Goal: Task Accomplishment & Management: Use online tool/utility

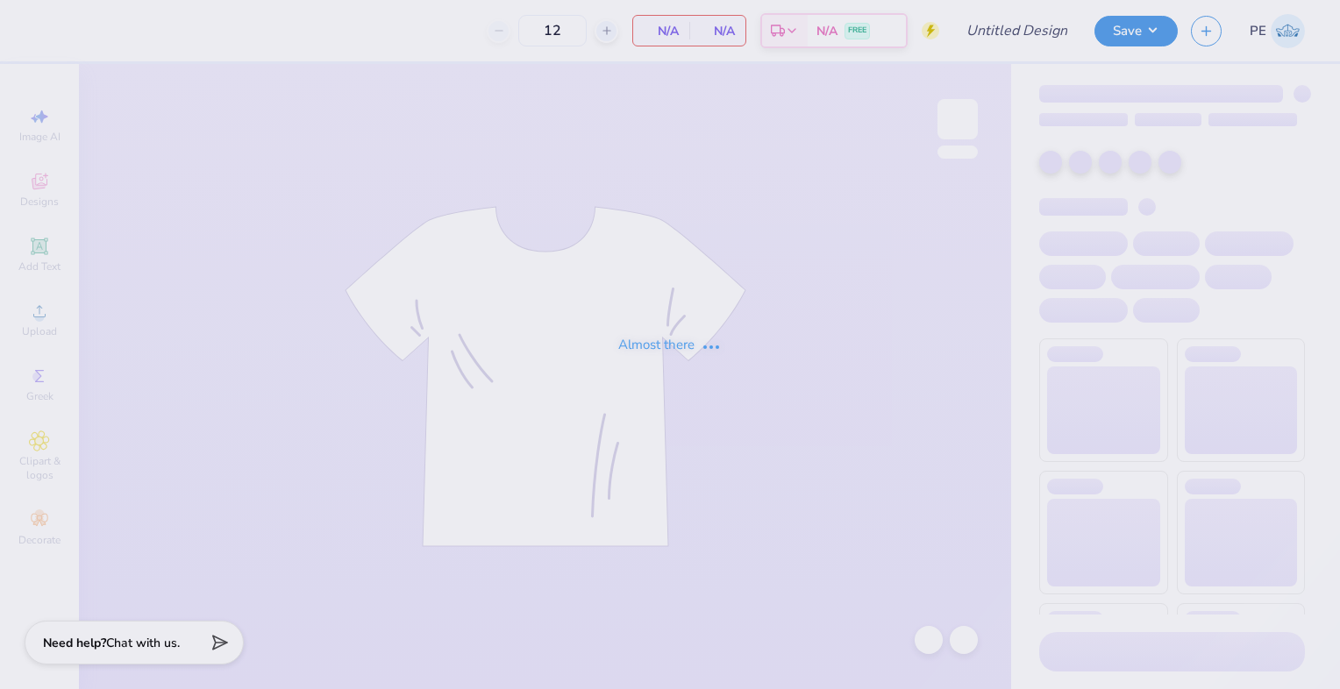
type input "Tri Delt Dad's Day"
type input "42"
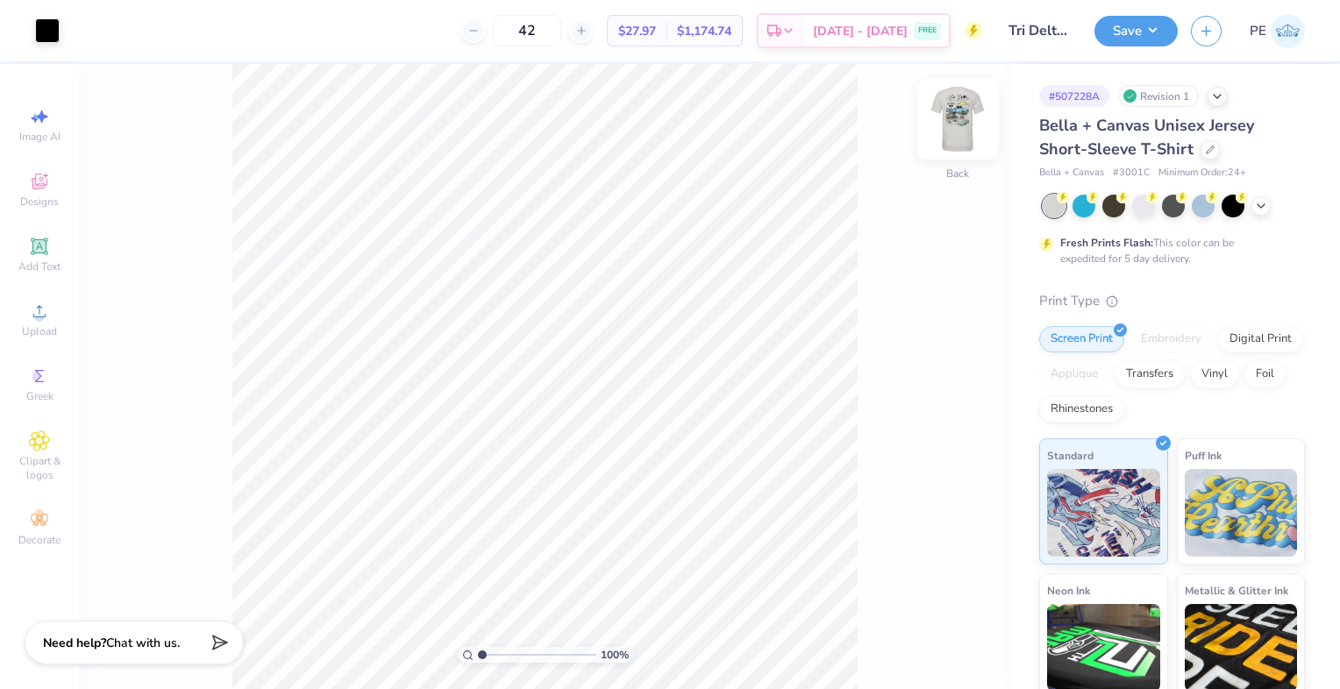
click at [966, 126] on img at bounding box center [958, 119] width 70 height 70
click at [956, 109] on img at bounding box center [958, 119] width 70 height 70
click at [954, 125] on img at bounding box center [958, 119] width 70 height 70
click at [961, 118] on img at bounding box center [958, 119] width 70 height 70
click at [47, 30] on div at bounding box center [47, 29] width 25 height 25
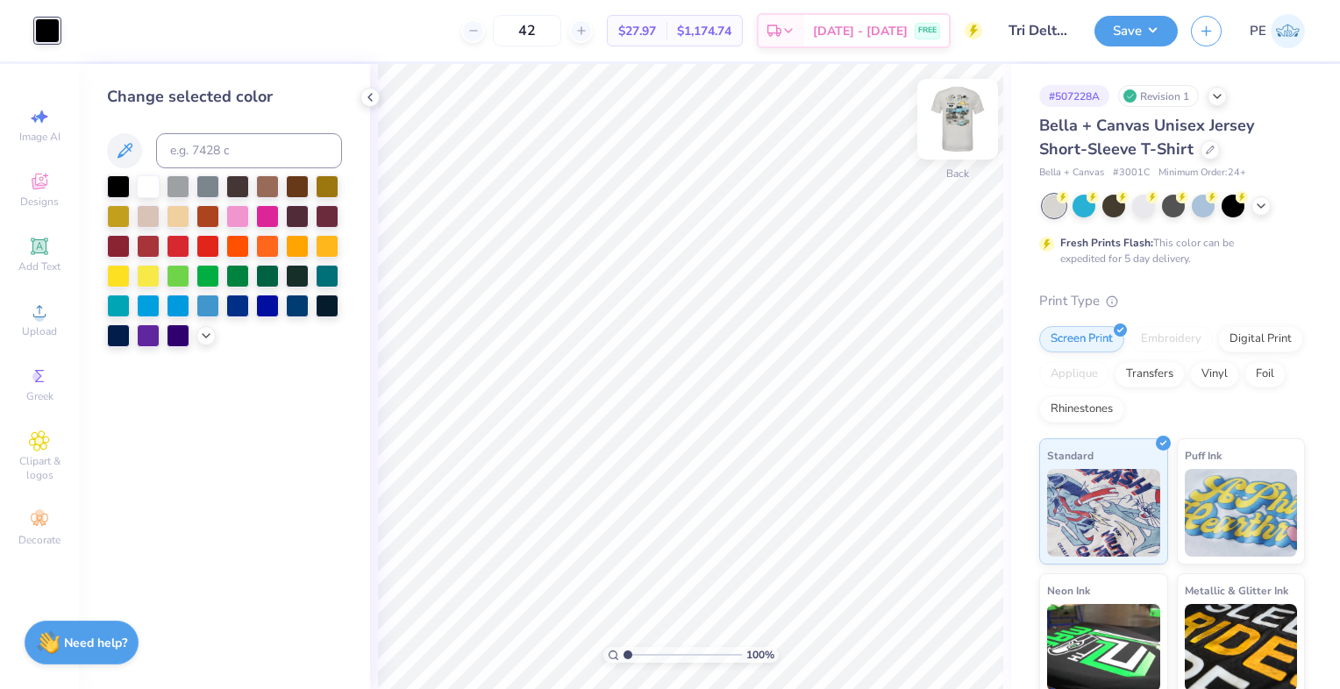
click at [961, 126] on img at bounding box center [958, 119] width 70 height 70
click at [955, 104] on img at bounding box center [958, 119] width 70 height 70
click at [207, 335] on icon at bounding box center [206, 334] width 14 height 14
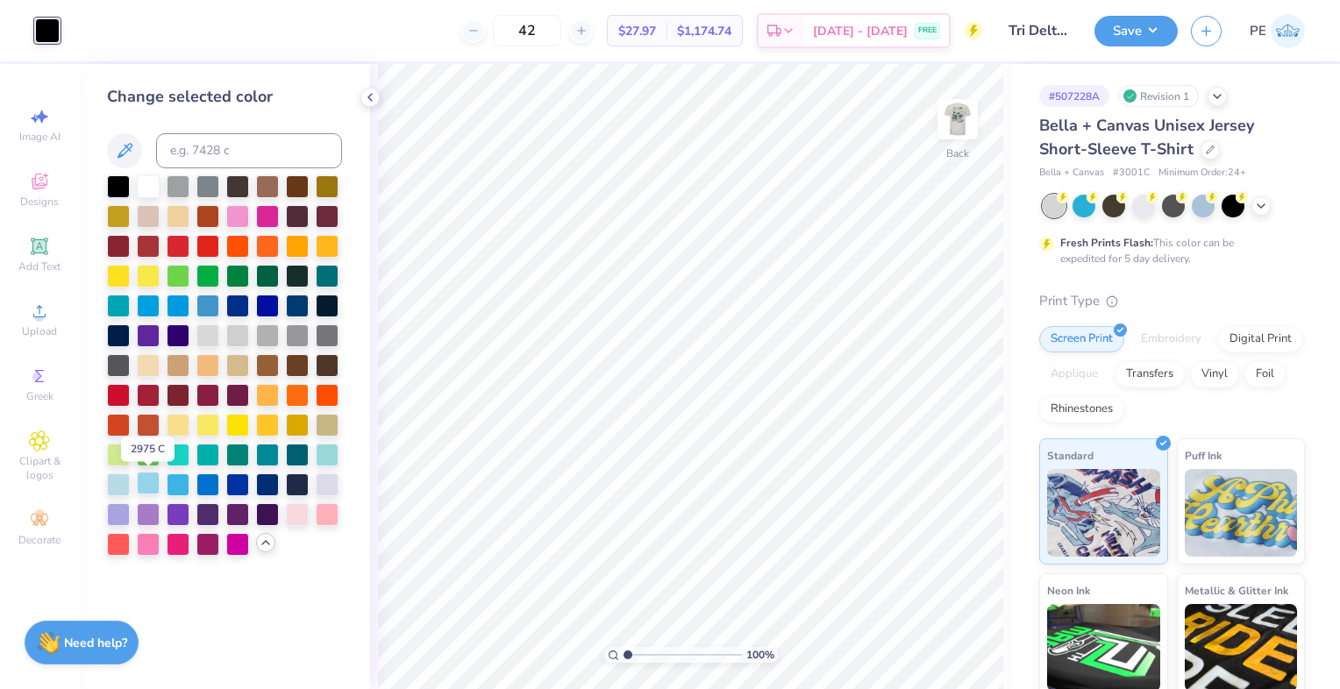
click at [144, 486] on div at bounding box center [148, 483] width 23 height 23
click at [182, 482] on div at bounding box center [178, 483] width 23 height 23
click at [205, 487] on div at bounding box center [207, 483] width 23 height 23
click at [289, 482] on div at bounding box center [297, 483] width 23 height 23
click at [121, 184] on div at bounding box center [118, 185] width 23 height 23
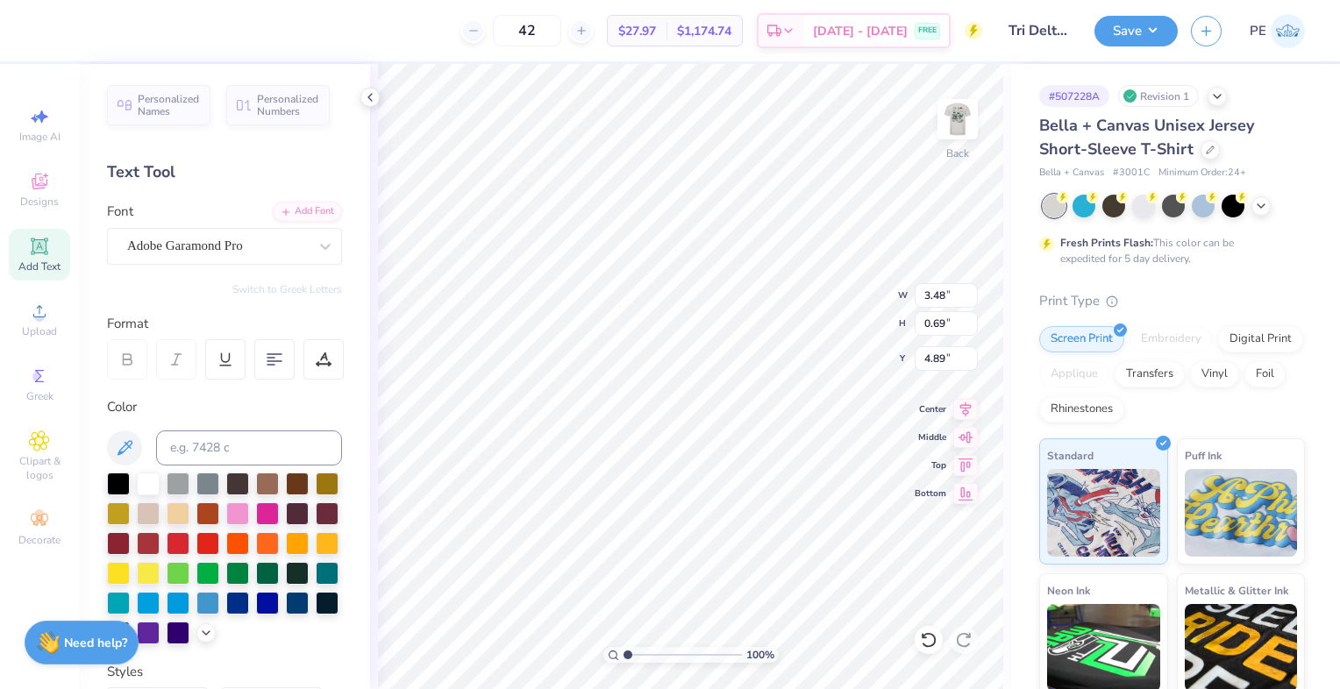
scroll to position [14, 4]
type textarea "Dude's Day"
click at [950, 113] on img at bounding box center [958, 119] width 70 height 70
click at [954, 132] on img at bounding box center [958, 119] width 70 height 70
click at [950, 118] on img at bounding box center [958, 119] width 70 height 70
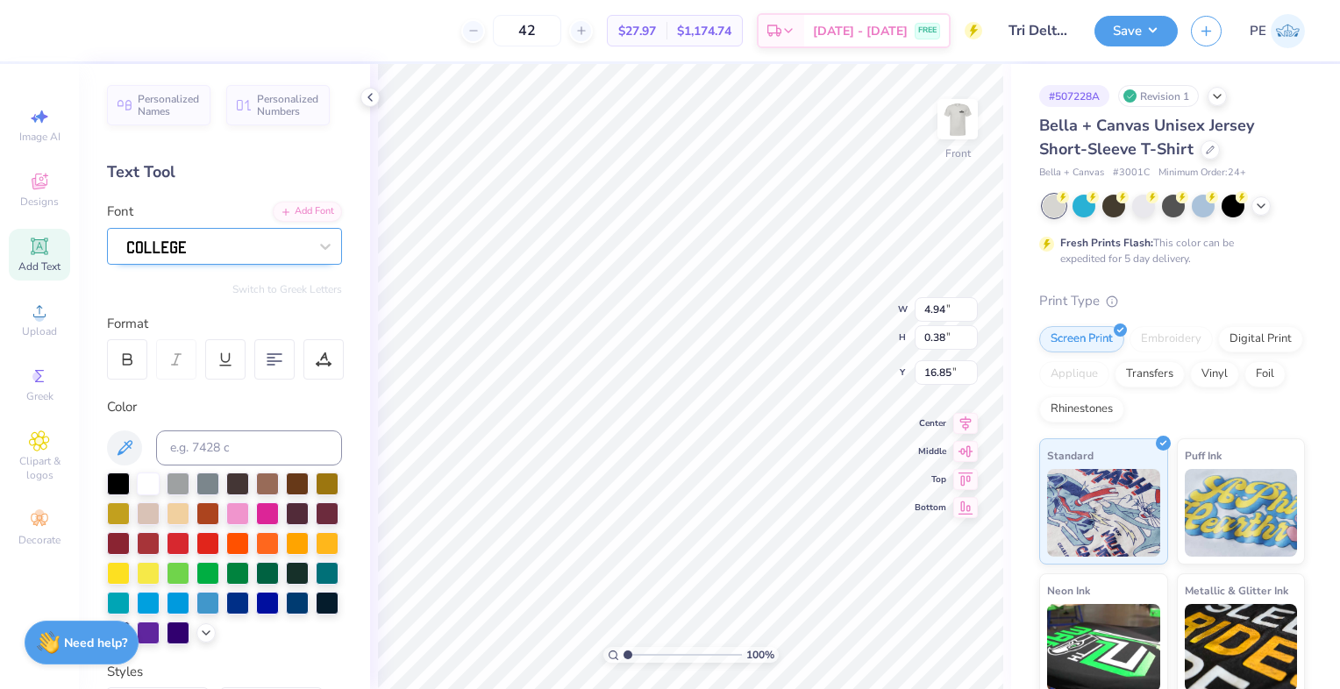
click at [273, 239] on div at bounding box center [217, 245] width 184 height 27
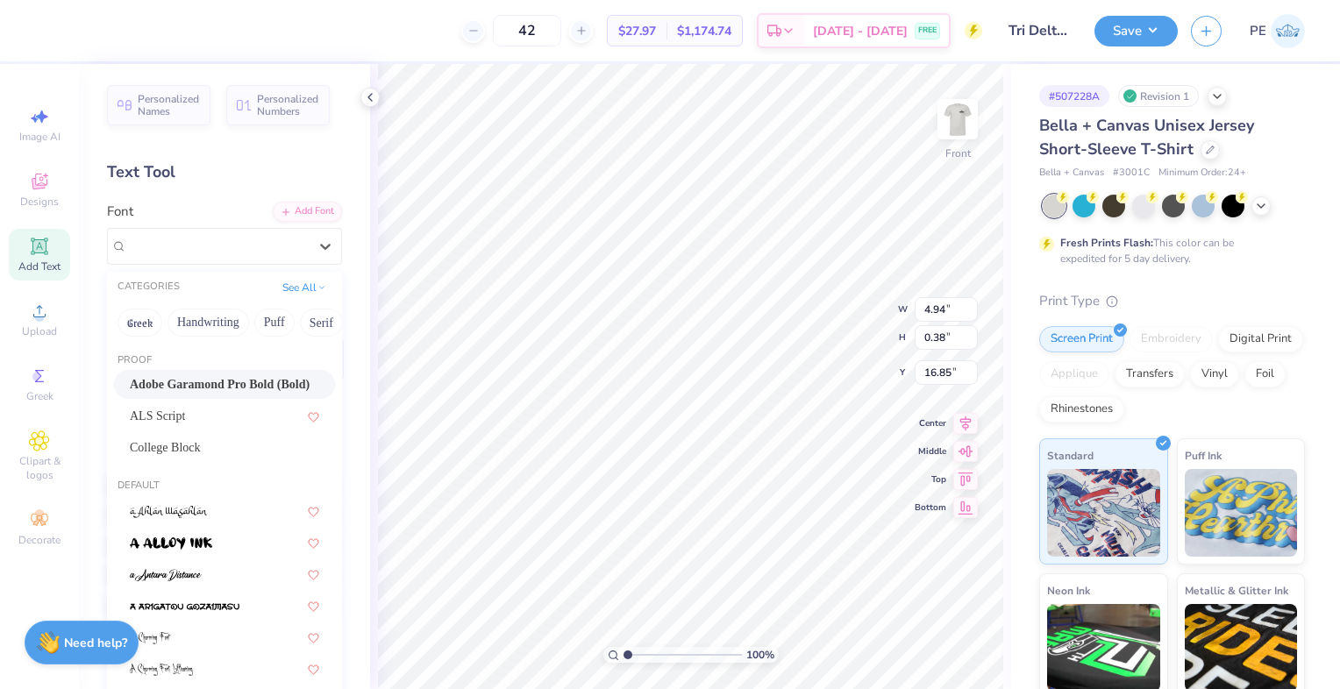
click at [211, 379] on span "Adobe Garamond Pro Bold (Bold)" at bounding box center [220, 384] width 180 height 18
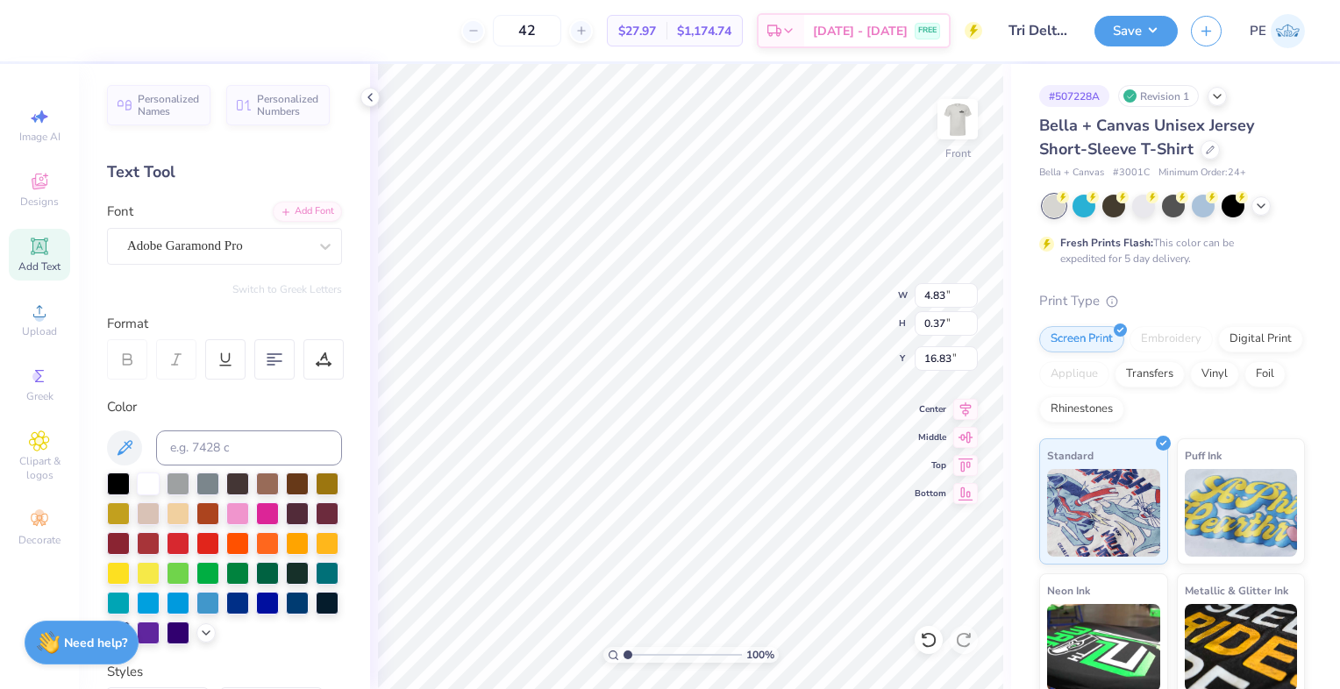
type input "4.83"
type input "0.37"
type input "16.83"
click at [46, 32] on div at bounding box center [47, 29] width 25 height 25
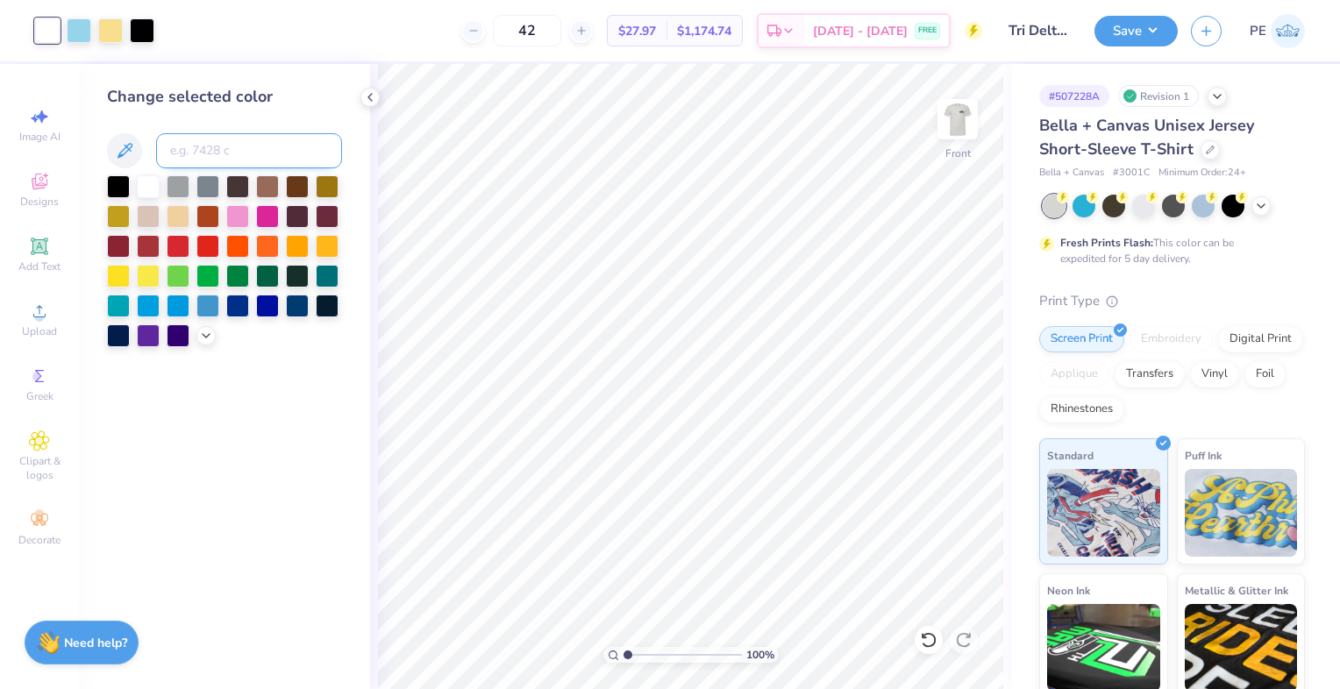
click at [239, 144] on input at bounding box center [249, 150] width 186 height 35
type input "1205"
click at [956, 114] on img at bounding box center [958, 119] width 70 height 70
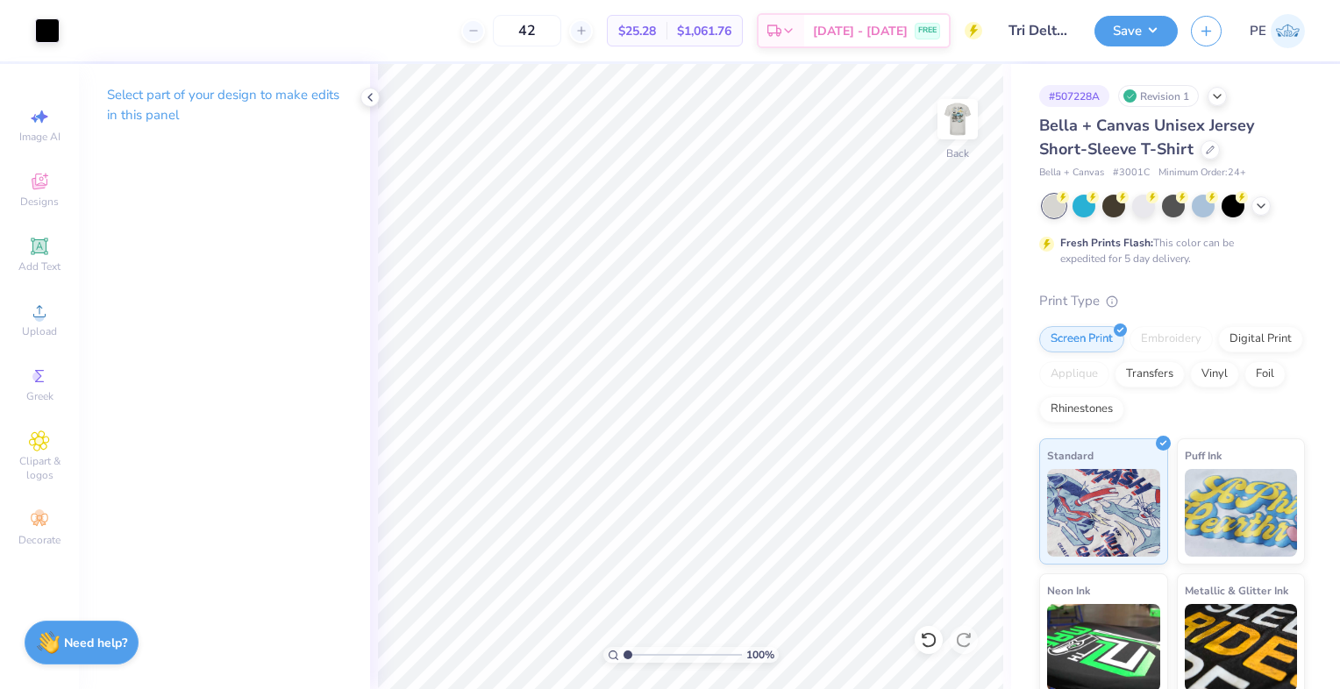
click at [956, 114] on img at bounding box center [957, 119] width 35 height 35
click at [956, 124] on img at bounding box center [958, 119] width 70 height 70
click at [1208, 152] on icon at bounding box center [1210, 148] width 9 height 9
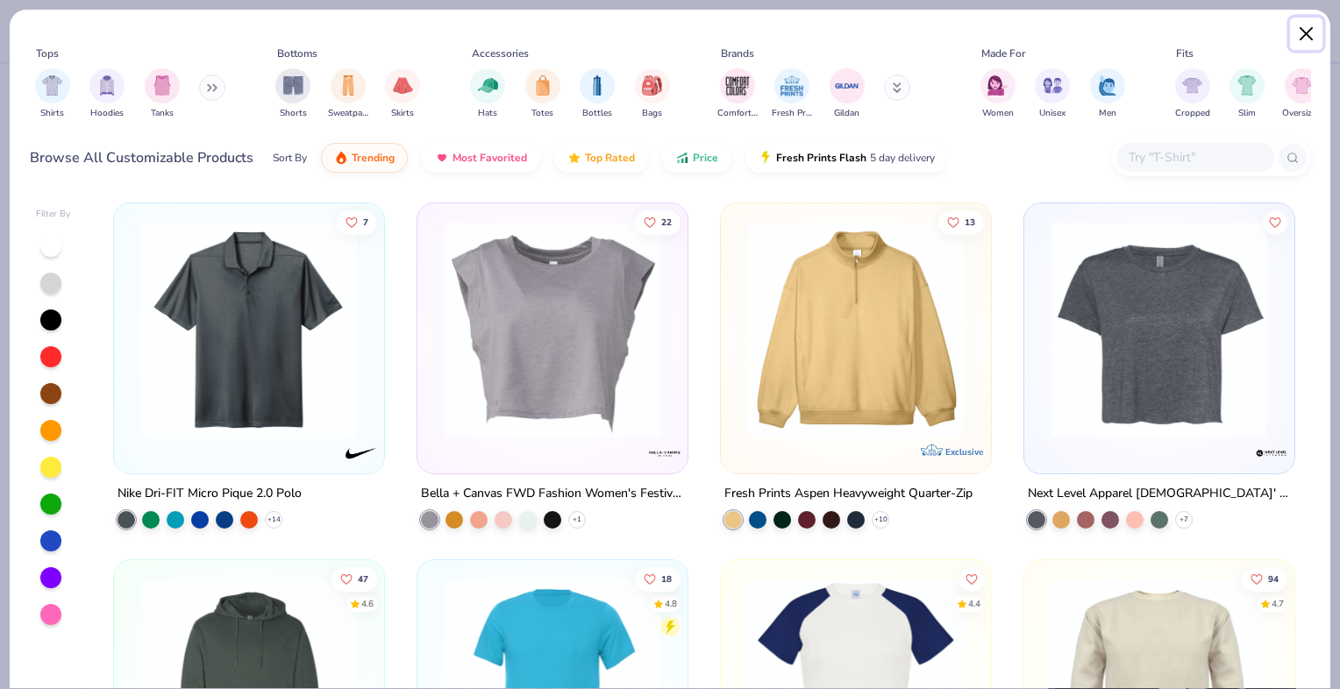
click at [1296, 25] on button "Close" at bounding box center [1306, 34] width 33 height 33
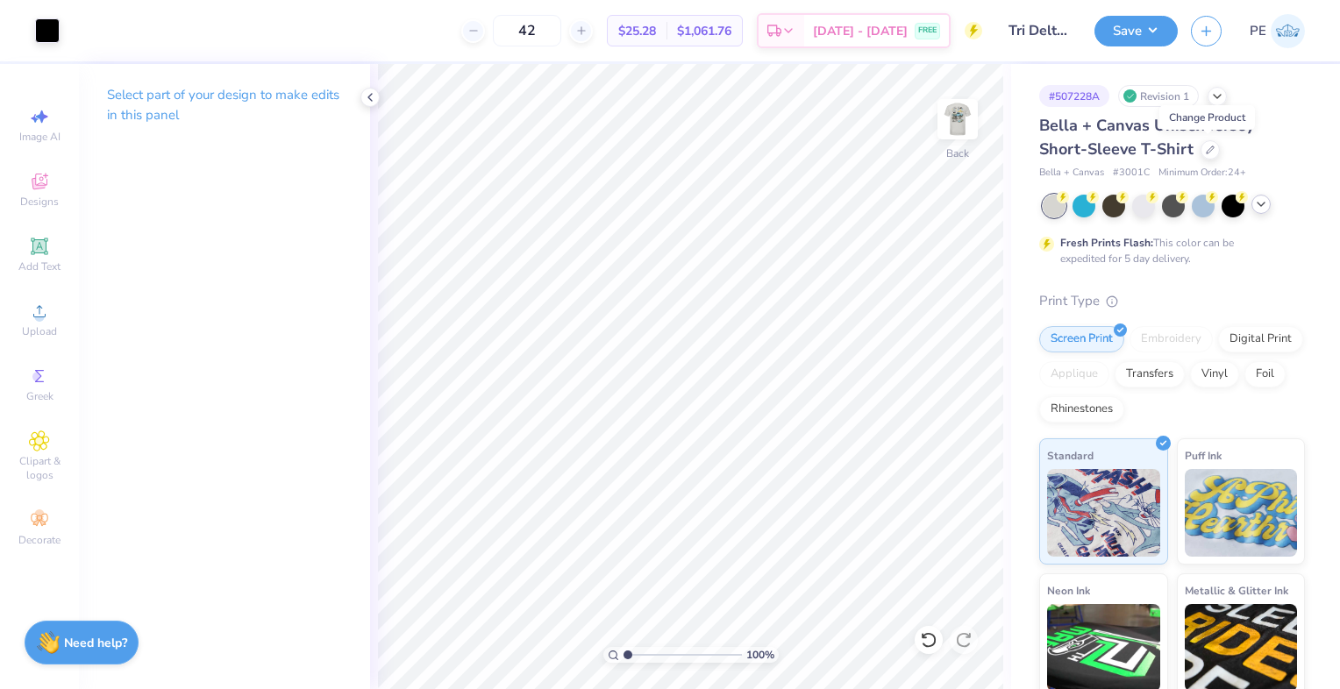
click at [1260, 207] on icon at bounding box center [1261, 204] width 14 height 14
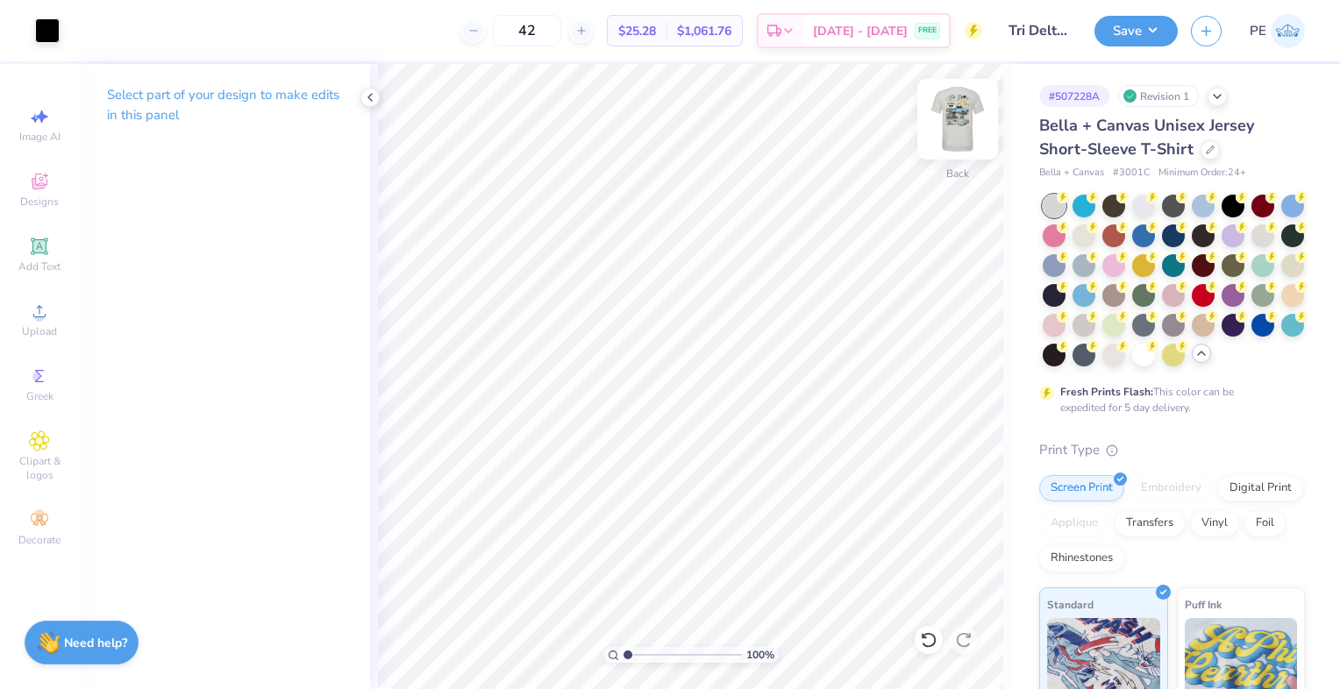
click at [953, 111] on img at bounding box center [958, 119] width 70 height 70
click at [1137, 203] on div at bounding box center [1143, 204] width 23 height 23
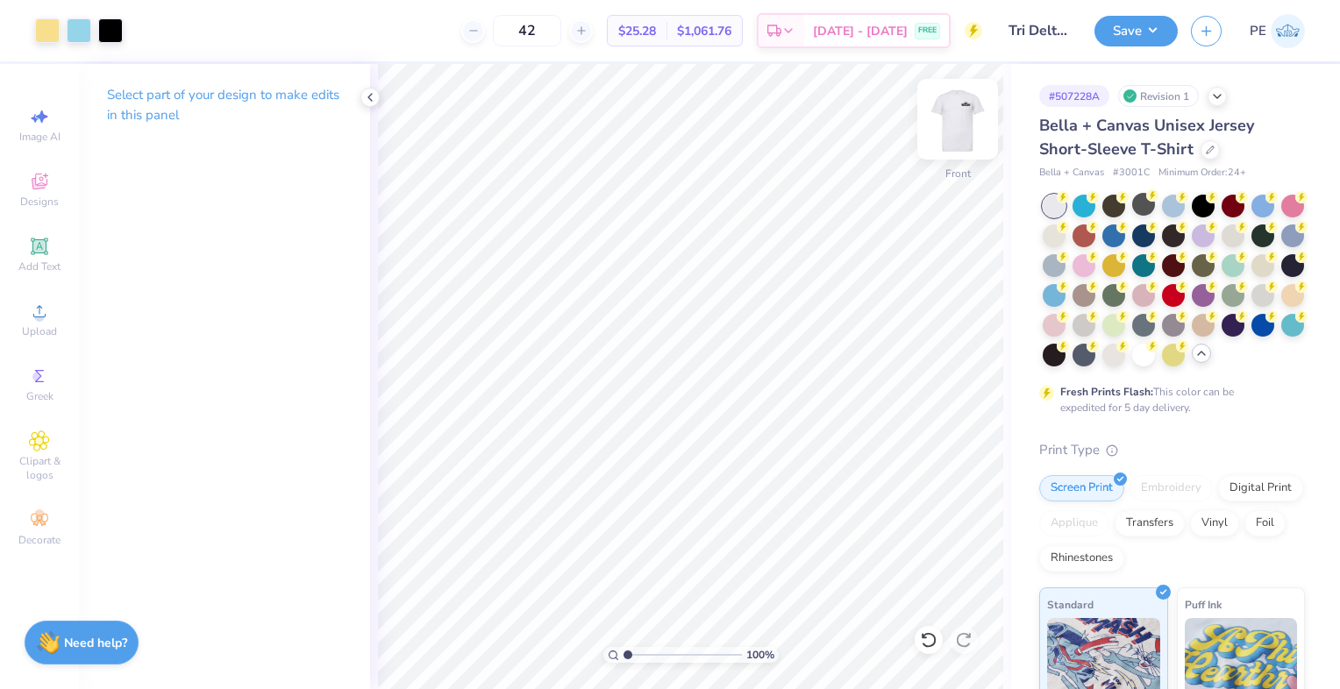
click at [968, 121] on img at bounding box center [958, 119] width 70 height 70
click at [951, 125] on img at bounding box center [958, 119] width 70 height 70
click at [951, 125] on img at bounding box center [957, 119] width 35 height 35
click at [940, 101] on img at bounding box center [958, 119] width 70 height 70
